Goal: Feedback & Contribution: Submit feedback/report problem

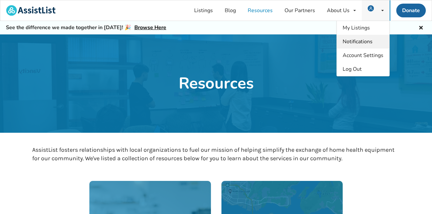
click at [353, 40] on span "Notifications" at bounding box center [357, 41] width 30 height 7
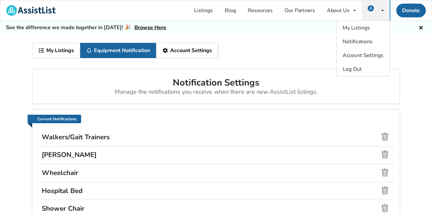
click at [355, 91] on div "Manage the notifications you receive when there are new AssistList listings." at bounding box center [216, 92] width 356 height 7
click at [205, 10] on link "Listings" at bounding box center [203, 10] width 31 height 20
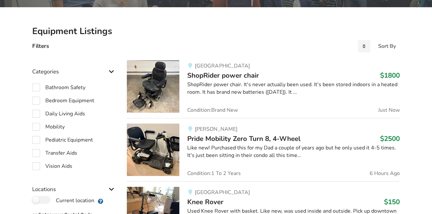
scroll to position [120, 0]
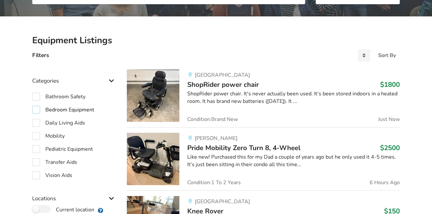
click at [35, 111] on label "Bedroom Equipment" at bounding box center [63, 110] width 62 height 8
checkbox input "true"
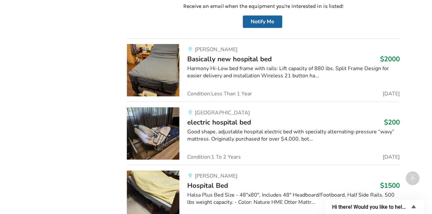
scroll to position [3407, 0]
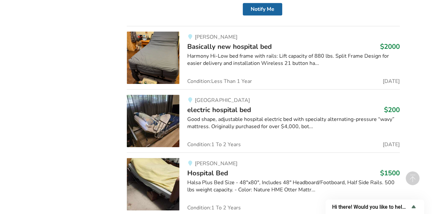
click at [217, 105] on span "electric hospital bed" at bounding box center [219, 109] width 64 height 9
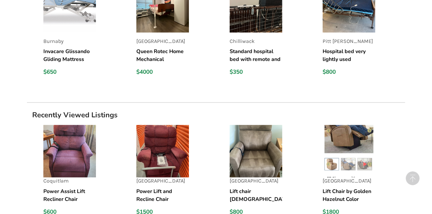
scroll to position [709, 0]
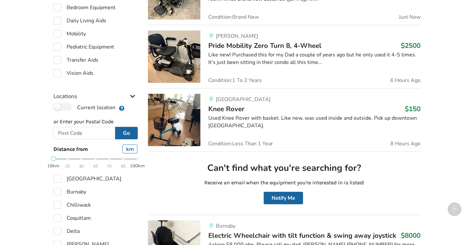
scroll to position [233, 0]
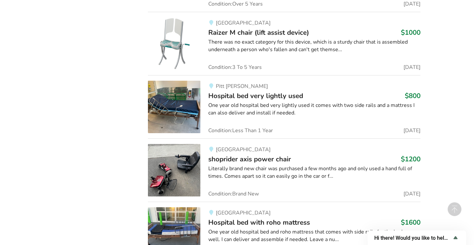
scroll to position [1427, 0]
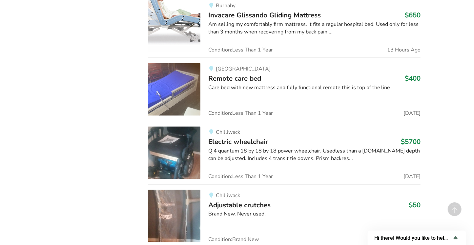
scroll to position [3715, 0]
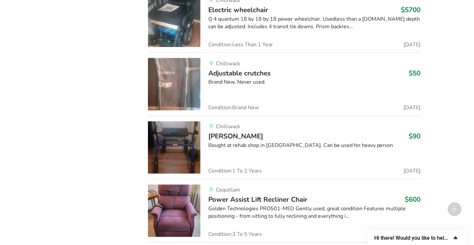
click at [454, 239] on icon "Show survey - Hi there! Would you like to help us improve AssistList?" at bounding box center [456, 238] width 8 height 8
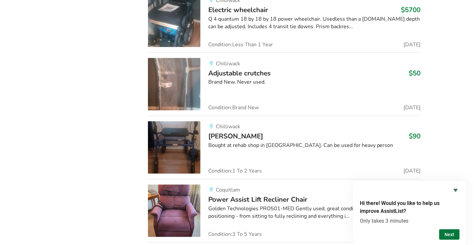
click at [449, 232] on button "Next" at bounding box center [450, 234] width 20 height 11
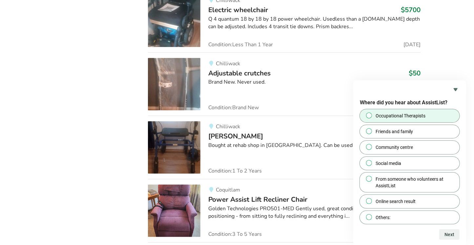
click at [367, 115] on input "Occupational Therapists" at bounding box center [369, 115] width 4 height 4
radio input "true"
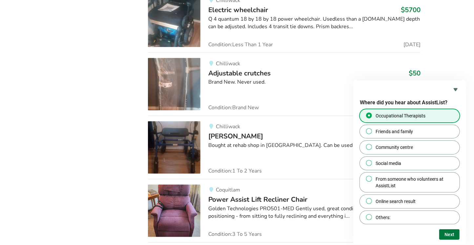
click at [444, 234] on button "Next" at bounding box center [450, 234] width 20 height 11
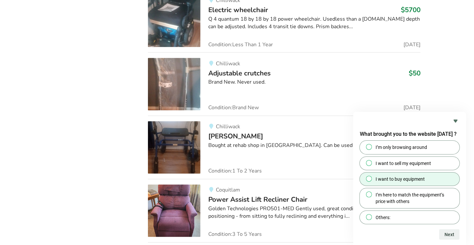
click at [369, 178] on input "I want to buy equipment" at bounding box center [369, 179] width 4 height 4
radio input "true"
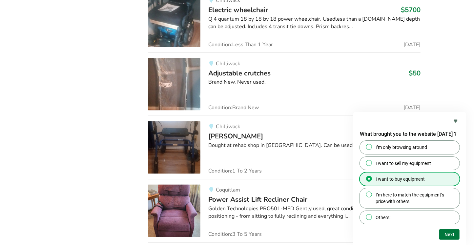
click at [445, 233] on button "Next" at bounding box center [450, 234] width 20 height 11
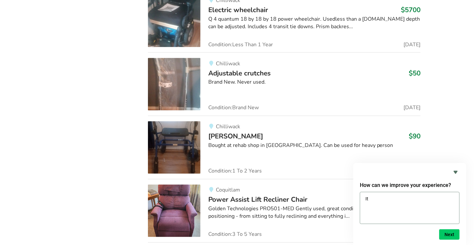
type textarea "I"
type textarea "It'd be good to be if my message to a seller has been read."
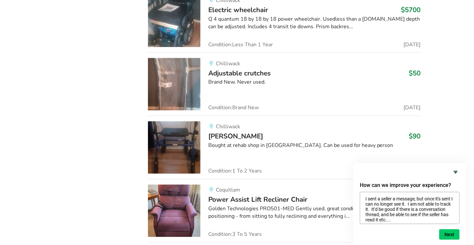
click at [406, 221] on textarea "I sent a seller a message, but once it's sent I can no longer see it. I am not …" at bounding box center [410, 208] width 100 height 32
type textarea "I sent a seller a message, but once it's sent I can no longer see it. I am not …"
click at [451, 235] on button "Next" at bounding box center [450, 234] width 20 height 11
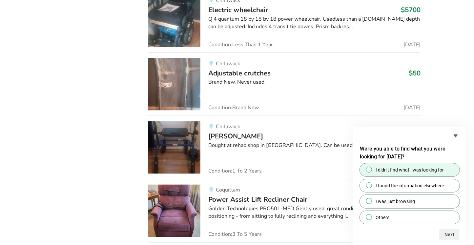
click at [366, 169] on div at bounding box center [369, 169] width 8 height 7
click at [367, 169] on input "I didn’t find what I was looking for" at bounding box center [369, 169] width 4 height 4
radio input "true"
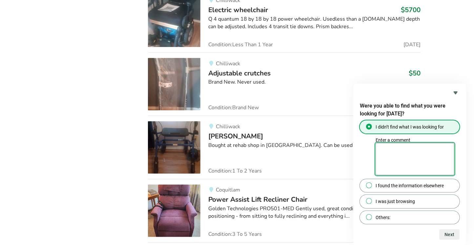
click at [389, 150] on textarea "Enter a comment" at bounding box center [415, 159] width 79 height 32
click at [386, 153] on textarea "Enter a comment" at bounding box center [415, 159] width 79 height 32
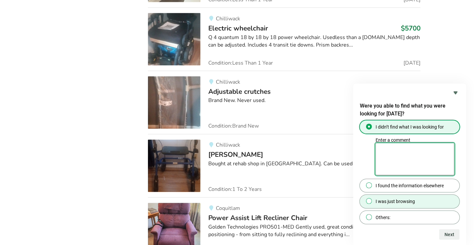
scroll to position [3689, 0]
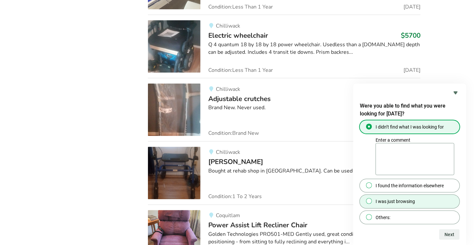
click at [370, 202] on input "I was just browsing" at bounding box center [369, 201] width 4 height 4
radio input "true"
radio input "false"
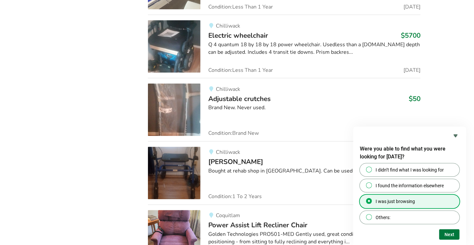
click at [450, 233] on button "Next" at bounding box center [450, 234] width 20 height 11
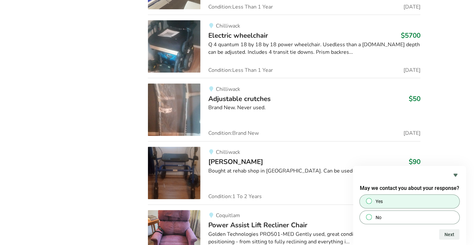
click at [368, 201] on input "Yes" at bounding box center [369, 201] width 4 height 4
radio input "true"
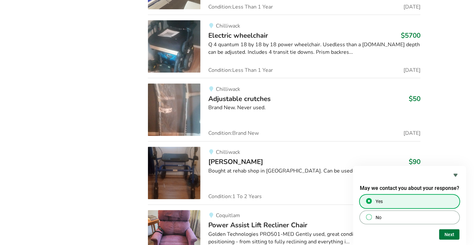
click at [448, 233] on button "Next" at bounding box center [450, 234] width 20 height 11
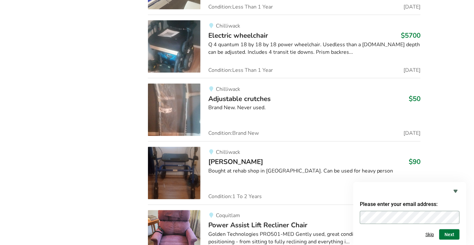
click at [447, 233] on button "Next" at bounding box center [450, 234] width 20 height 11
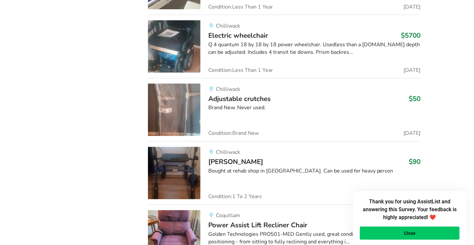
click at [413, 235] on button "Close" at bounding box center [410, 233] width 100 height 13
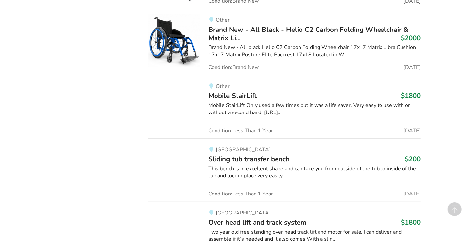
scroll to position [7699, 0]
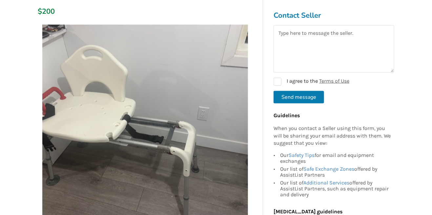
scroll to position [154, 0]
